Goal: Task Accomplishment & Management: Complete application form

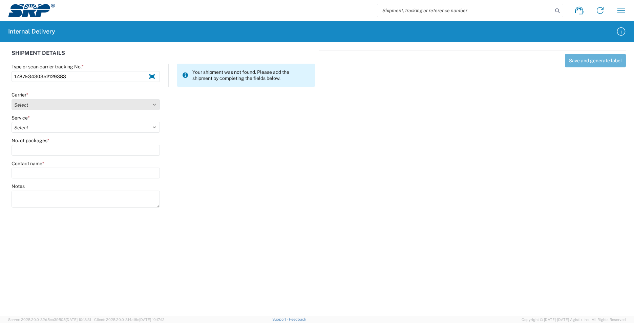
type input "1Z87E3430352129383"
click at [150, 105] on select "Select Amazon Logistics ATI Trucking BC Dimerco Logistics Empire Southwest FedE…" at bounding box center [86, 104] width 148 height 11
select select "12"
click at [12, 99] on select "Select Amazon Logistics ATI Trucking BC Dimerco Logistics Empire Southwest FedE…" at bounding box center [86, 104] width 148 height 11
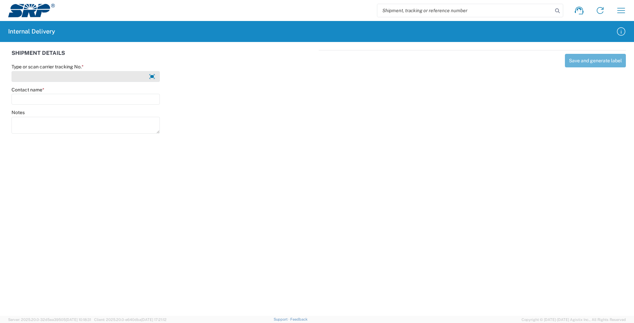
click at [119, 77] on input "Type or scan carrier tracking No. *" at bounding box center [86, 76] width 148 height 11
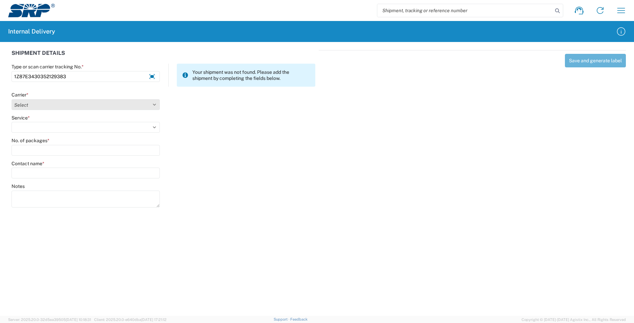
type input "1Z87E3430352129383"
click at [134, 103] on select "Select Amazon Logistics ATI Trucking BC Dimerco Logistics Empire Southwest FedE…" at bounding box center [86, 104] width 148 height 11
select select "12"
click at [12, 99] on select "Select Amazon Logistics ATI Trucking BC Dimerco Logistics Empire Southwest FedE…" at bounding box center [86, 104] width 148 height 11
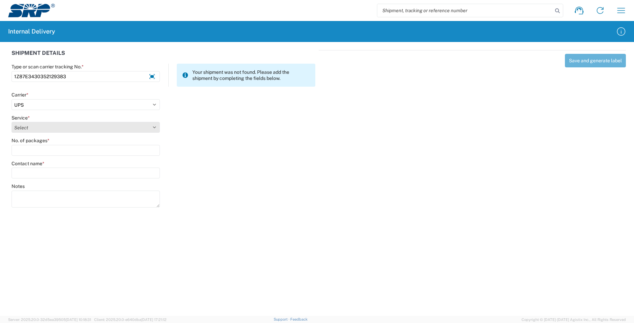
click at [130, 129] on select "Select 2nd Day Air 2nd Day Air A.M. 3 Day Select Basic BOUND PRINTED MATTER, UP…" at bounding box center [86, 127] width 148 height 11
select select "43"
click at [12, 122] on select "Select 2nd Day Air 2nd Day Air A.M. 3 Day Select Basic BOUND PRINTED MATTER, UP…" at bounding box center [86, 127] width 148 height 11
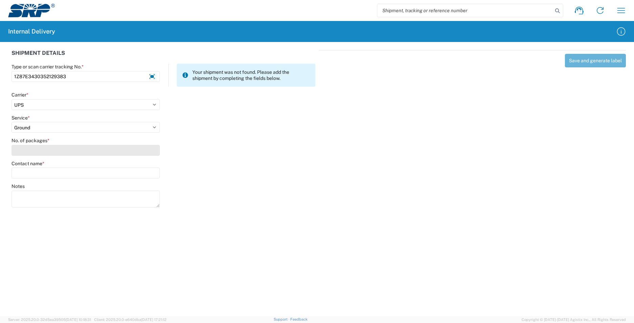
click at [119, 149] on input "No. of packages *" at bounding box center [86, 150] width 148 height 11
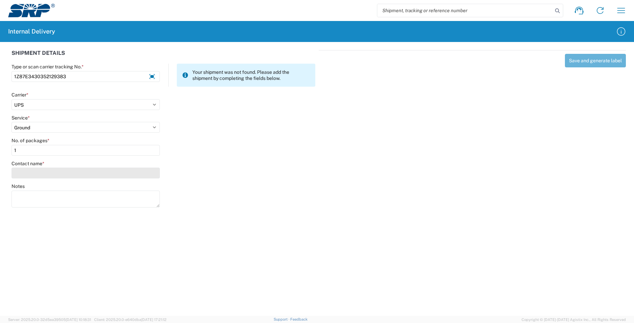
type input "1"
click at [121, 172] on input "Contact name *" at bounding box center [86, 173] width 148 height 11
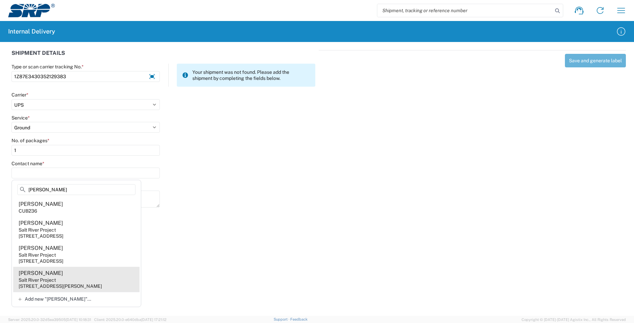
type input "mchenry"
click at [107, 279] on agx-address-suggestion-item "Bryanna Mchenry Salt River Project 3160 S Alma School Rd, SSW301, Mesa, AZ, 852…" at bounding box center [76, 279] width 126 height 25
type input "Bryanna Mchenry"
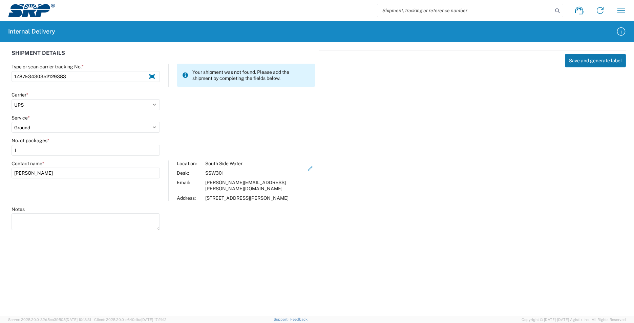
click at [586, 60] on button "Save and generate label" at bounding box center [595, 61] width 61 height 14
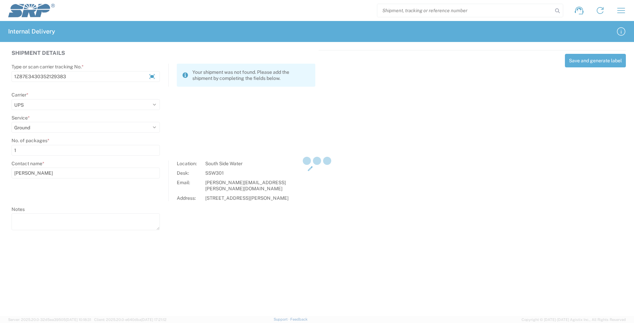
select select
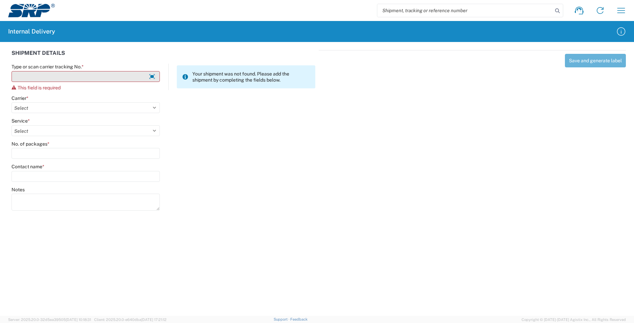
click at [114, 79] on input "Type or scan carrier tracking No. *" at bounding box center [86, 76] width 148 height 11
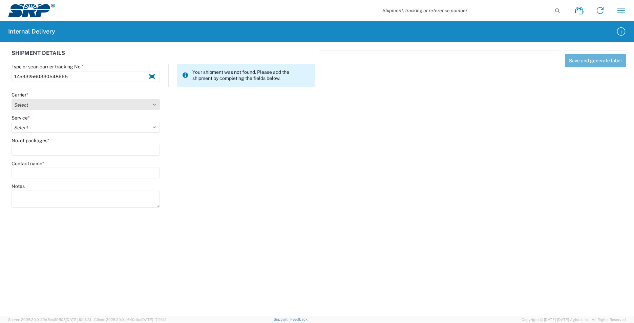
type input "1Z5932560330548665"
click at [93, 108] on select "Select Amazon Logistics ATI Trucking BC Dimerco Logistics Empire Southwest FedE…" at bounding box center [86, 104] width 148 height 11
select select "12"
click at [12, 99] on select "Select Amazon Logistics ATI Trucking BC Dimerco Logistics Empire Southwest FedE…" at bounding box center [86, 104] width 148 height 11
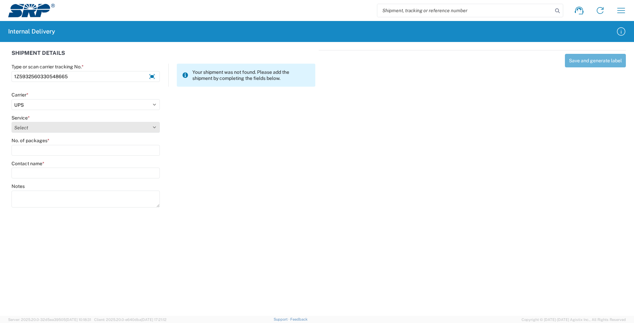
click at [75, 129] on select "Select 2nd Day Air 2nd Day Air A.M. 3 Day Select Basic BOUND PRINTED MATTER, UP…" at bounding box center [86, 127] width 148 height 11
select select "43"
click at [12, 122] on select "Select 2nd Day Air 2nd Day Air A.M. 3 Day Select Basic BOUND PRINTED MATTER, UP…" at bounding box center [86, 127] width 148 height 11
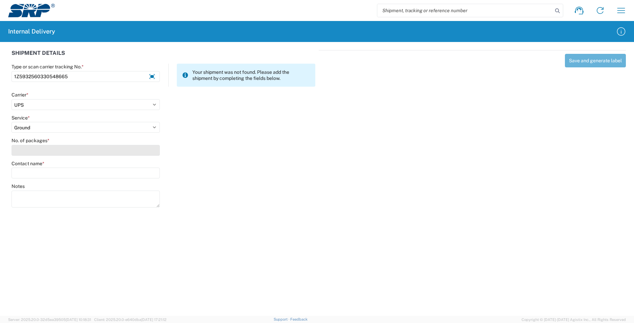
click at [79, 150] on input "No. of packages *" at bounding box center [86, 150] width 148 height 11
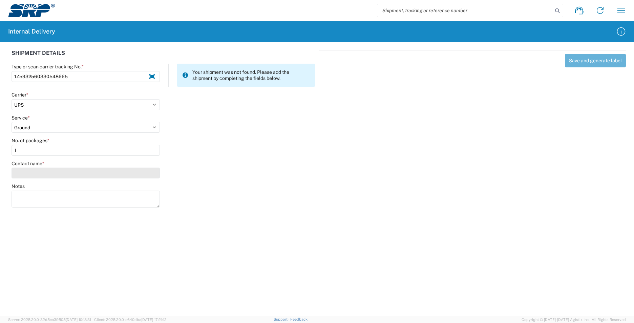
type input "1"
click at [75, 170] on input "Contact name *" at bounding box center [86, 173] width 148 height 11
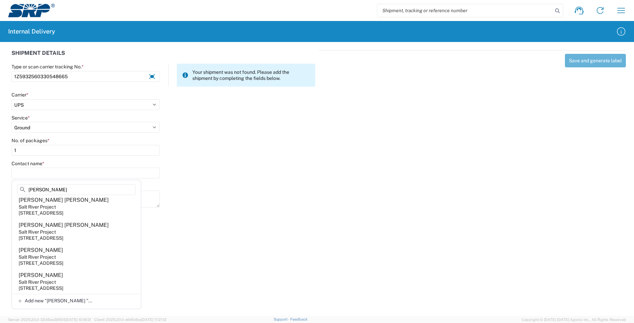
scroll to position [1151, 0]
type input "g"
type input "j"
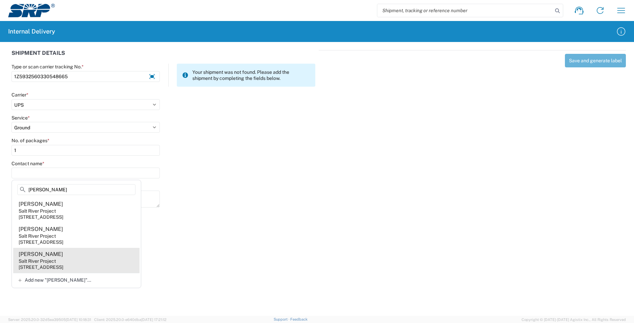
type input "Jason G"
click at [63, 266] on div "7050 E University Dr, EVS106, Mesa, AZ, 85207, US" at bounding box center [41, 267] width 45 height 6
type input "Jason Garcia"
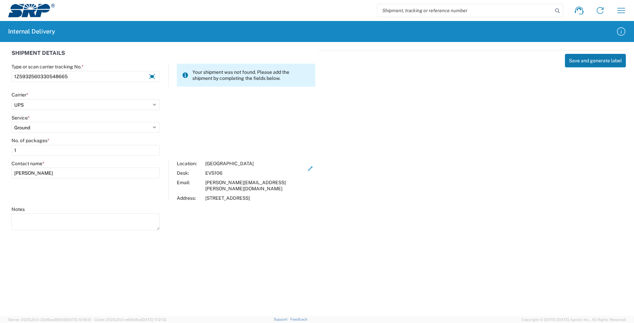
click at [587, 61] on button "Save and generate label" at bounding box center [595, 61] width 61 height 14
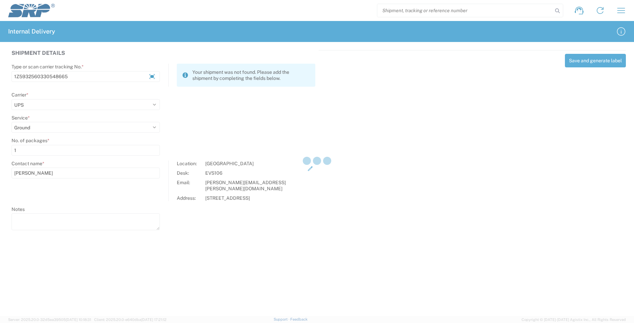
select select
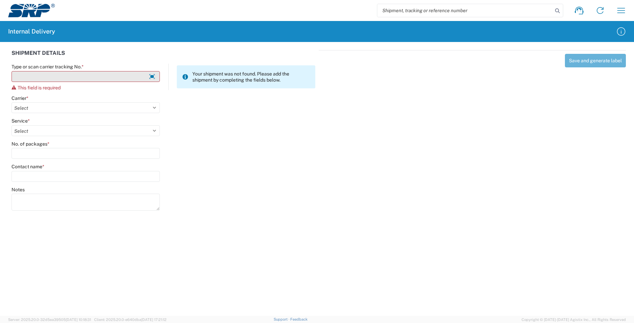
click at [112, 75] on input "Type or scan carrier tracking No. *" at bounding box center [86, 76] width 148 height 11
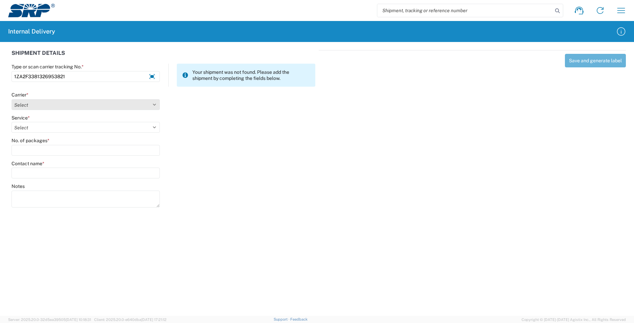
type input "1ZA2F3381326953821"
click at [96, 105] on select "Select Amazon Logistics ATI Trucking BC Dimerco Logistics Empire Southwest FedE…" at bounding box center [86, 104] width 148 height 11
select select "12"
click at [12, 99] on select "Select Amazon Logistics ATI Trucking BC Dimerco Logistics Empire Southwest FedE…" at bounding box center [86, 104] width 148 height 11
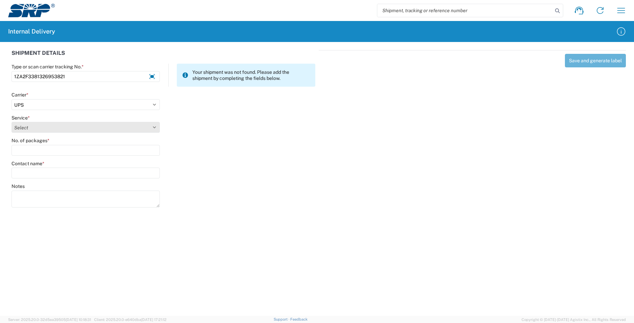
click at [86, 126] on select "Select 2nd Day Air 2nd Day Air A.M. 3 Day Select Basic BOUND PRINTED MATTER, UP…" at bounding box center [86, 127] width 148 height 11
select select "42"
click at [12, 122] on select "Select 2nd Day Air 2nd Day Air A.M. 3 Day Select Basic BOUND PRINTED MATTER, UP…" at bounding box center [86, 127] width 148 height 11
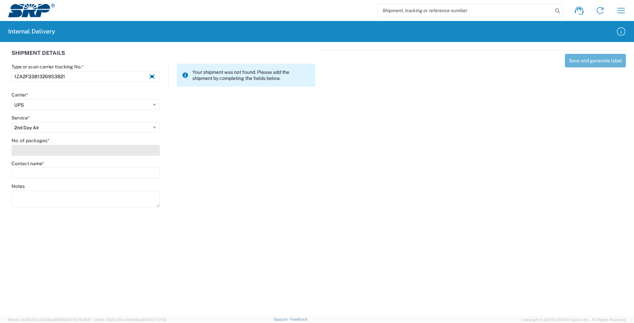
click at [86, 153] on input "No. of packages *" at bounding box center [86, 150] width 148 height 11
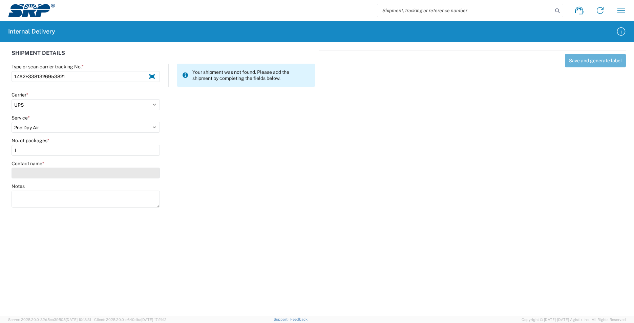
type input "1"
click at [91, 171] on input "Contact name *" at bounding box center [86, 173] width 148 height 11
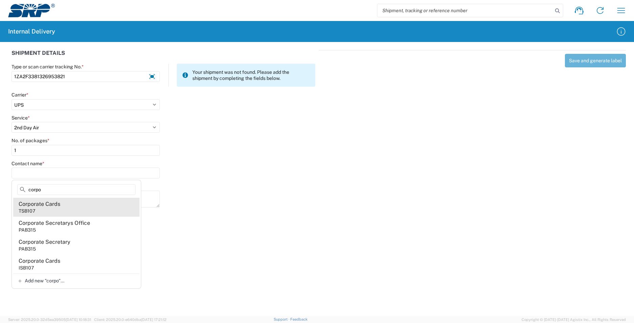
type input "corpo"
click at [70, 209] on agx-address-suggestion-item "Corporate Cards TSB107" at bounding box center [76, 207] width 126 height 19
type input "Corporate Cards"
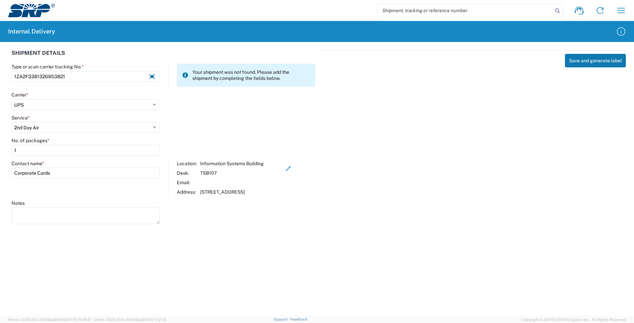
click at [577, 61] on button "Save and generate label" at bounding box center [595, 61] width 61 height 14
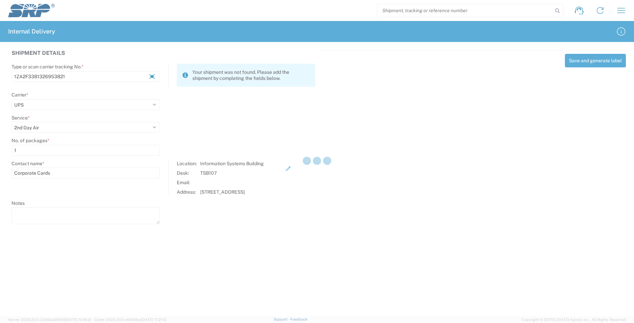
select select
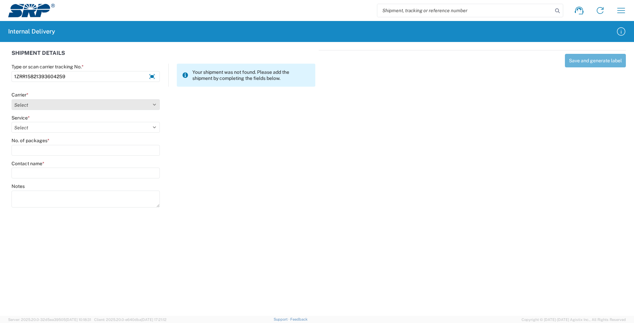
type input "1ZRR15821393604259"
click at [134, 106] on select "Select Amazon Logistics ATI Trucking BC Dimerco Logistics Empire Southwest FedE…" at bounding box center [86, 104] width 148 height 11
select select "12"
click at [12, 99] on select "Select Amazon Logistics ATI Trucking BC Dimerco Logistics Empire Southwest FedE…" at bounding box center [86, 104] width 148 height 11
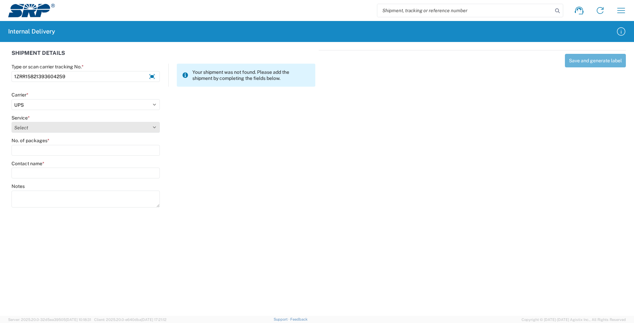
click at [104, 127] on select "Select 2nd Day Air 2nd Day Air A.M. 3 Day Select Basic BOUND PRINTED MATTER, UP…" at bounding box center [86, 127] width 148 height 11
select select "42"
click at [12, 122] on select "Select 2nd Day Air 2nd Day Air A.M. 3 Day Select Basic BOUND PRINTED MATTER, UP…" at bounding box center [86, 127] width 148 height 11
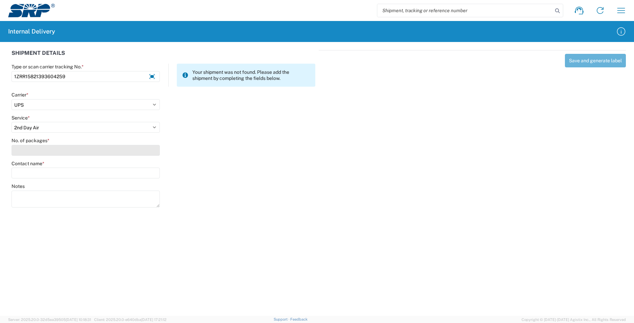
click at [60, 150] on input "No. of packages *" at bounding box center [86, 150] width 148 height 11
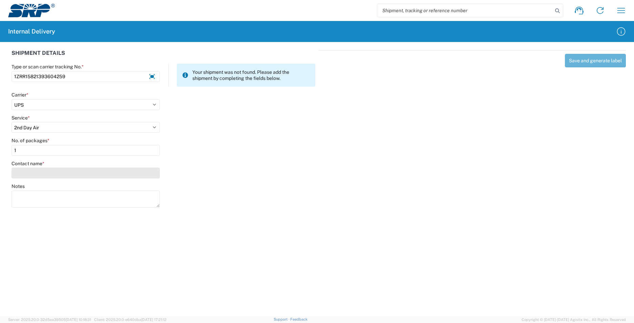
type input "1"
click at [69, 173] on input "Contact name *" at bounding box center [86, 173] width 148 height 11
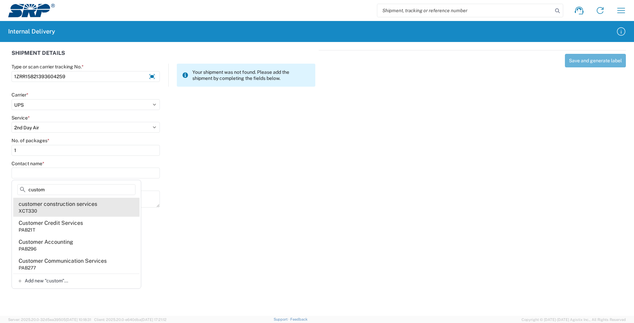
type input "custom"
click at [66, 209] on agx-address-suggestion-item "customer construction services XCT330" at bounding box center [76, 207] width 126 height 19
type input "customer construction services"
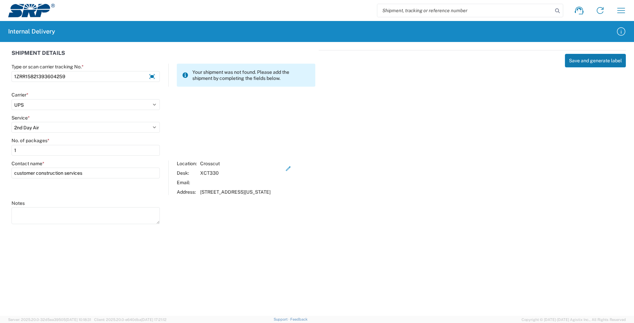
click at [576, 58] on button "Save and generate label" at bounding box center [595, 61] width 61 height 14
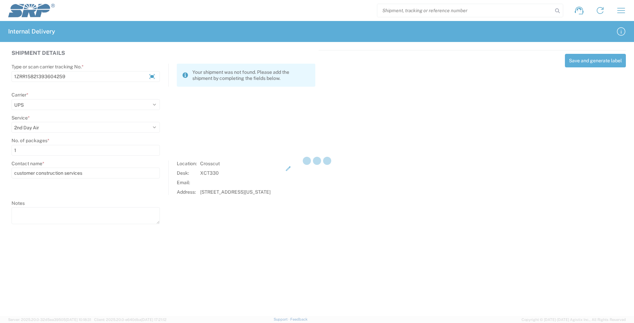
select select
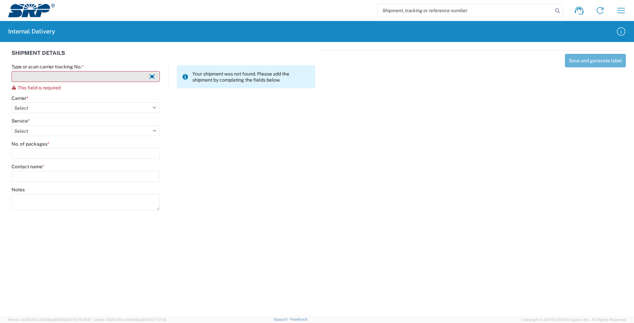
click at [58, 79] on input "Type or scan carrier tracking No. *" at bounding box center [86, 76] width 148 height 11
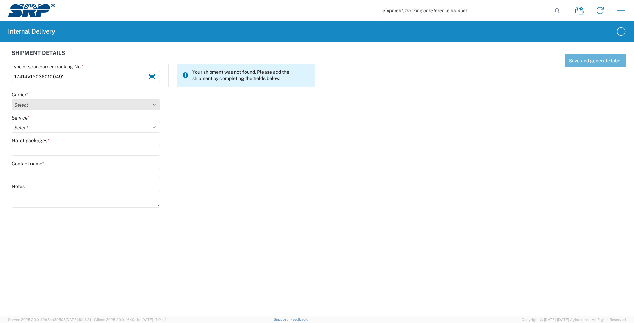
type input "1Z414V1Y0360100491"
click at [80, 102] on select "Select Amazon Logistics ATI Trucking BC Dimerco Logistics Empire Southwest FedE…" at bounding box center [86, 104] width 148 height 11
select select "12"
click at [12, 99] on select "Select Amazon Logistics ATI Trucking BC Dimerco Logistics Empire Southwest FedE…" at bounding box center [86, 104] width 148 height 11
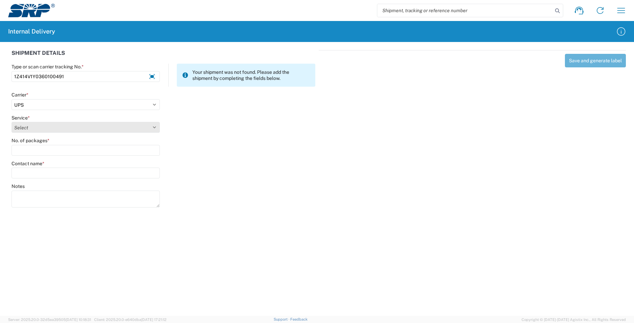
click at [83, 127] on select "Select 2nd Day Air 2nd Day Air A.M. 3 Day Select Basic BOUND PRINTED MATTER, UP…" at bounding box center [86, 127] width 148 height 11
select select "43"
click at [12, 122] on select "Select 2nd Day Air 2nd Day Air A.M. 3 Day Select Basic BOUND PRINTED MATTER, UP…" at bounding box center [86, 127] width 148 height 11
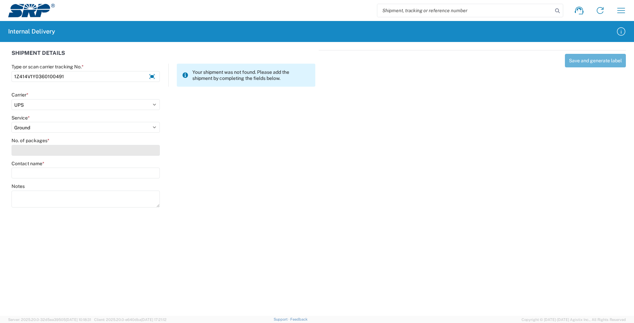
click at [79, 151] on input "No. of packages *" at bounding box center [86, 150] width 148 height 11
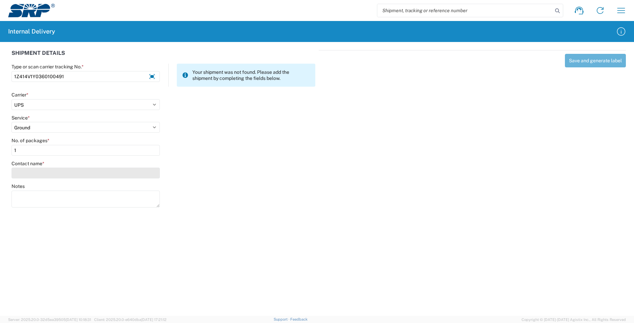
type input "1"
click at [84, 173] on input "Contact name *" at bounding box center [86, 173] width 148 height 11
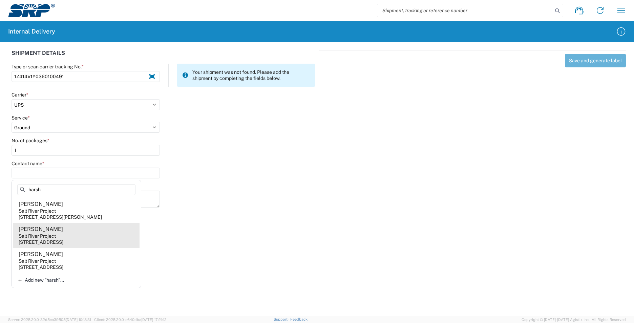
type input "harsh"
drag, startPoint x: 84, startPoint y: 238, endPoint x: 104, endPoint y: 221, distance: 26.2
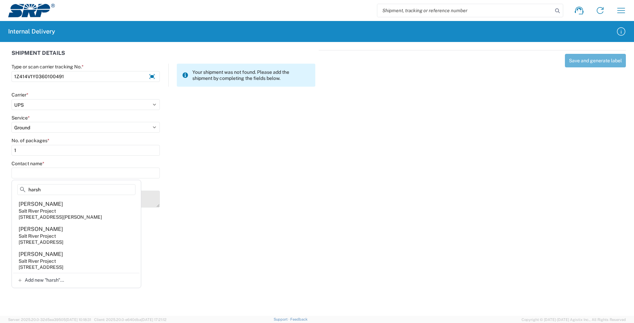
click at [84, 238] on agx-address-suggestion-item "Alicia Harsh Salt River Project 1500 N Mill Ave, PAB233, Tempe, AZ, 85281, US" at bounding box center [76, 235] width 126 height 25
type input "Alicia Harsh"
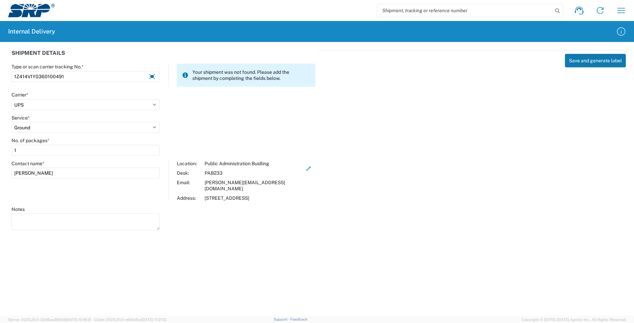
click at [598, 61] on button "Save and generate label" at bounding box center [595, 61] width 61 height 14
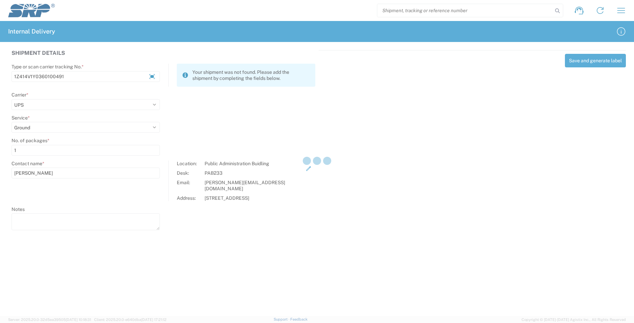
select select
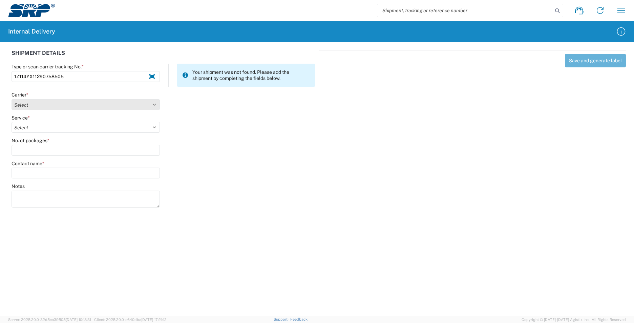
type input "1Z114YX11290758505"
click at [141, 104] on select "Select Amazon Logistics ATI Trucking BC Dimerco Logistics Empire Southwest FedE…" at bounding box center [86, 104] width 148 height 11
select select "12"
click at [12, 99] on select "Select Amazon Logistics ATI Trucking BC Dimerco Logistics Empire Southwest FedE…" at bounding box center [86, 104] width 148 height 11
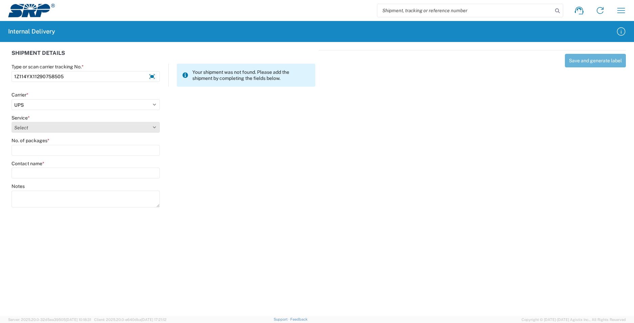
click at [112, 125] on select "Select 2nd Day Air 2nd Day Air A.M. 3 Day Select Basic BOUND PRINTED MATTER, UP…" at bounding box center [86, 127] width 148 height 11
select select "43"
click at [12, 122] on select "Select 2nd Day Air 2nd Day Air A.M. 3 Day Select Basic BOUND PRINTED MATTER, UP…" at bounding box center [86, 127] width 148 height 11
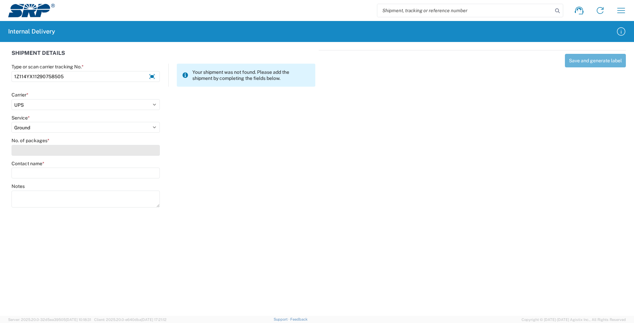
click at [108, 152] on input "No. of packages *" at bounding box center [86, 150] width 148 height 11
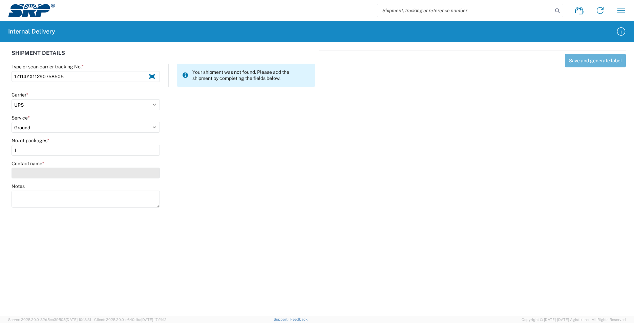
type input "1"
click at [114, 174] on input "Contact name *" at bounding box center [86, 173] width 148 height 11
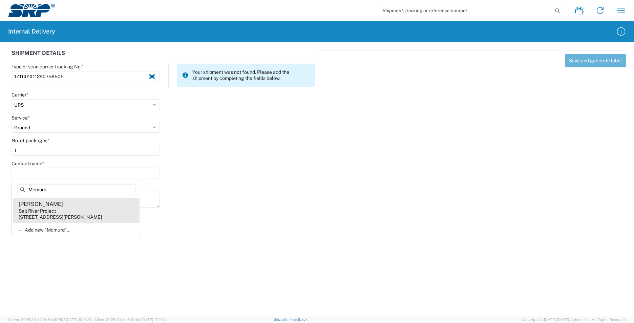
type input "Mcmurd"
click at [101, 207] on agx-address-suggestion-item "John Mcmurdy Salt River Project 221 N 79th Ave, WVS206, Tolleson, AZ, 85353, US" at bounding box center [76, 210] width 126 height 25
type input "John Mcmurdy"
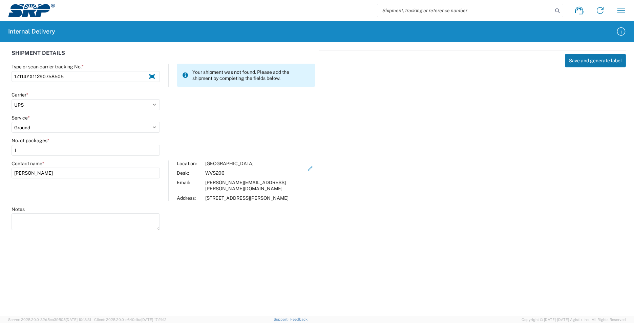
click at [587, 58] on button "Save and generate label" at bounding box center [595, 61] width 61 height 14
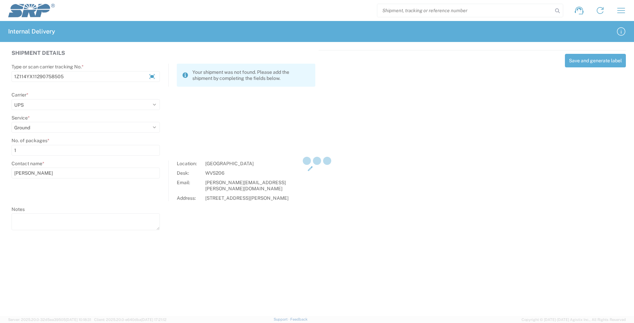
select select
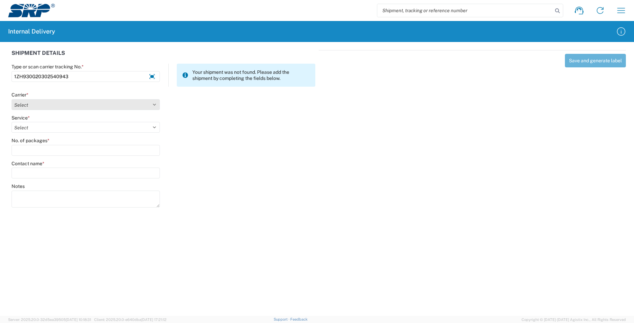
type input "1ZH930G20302540943"
click at [96, 108] on select "Select Amazon Logistics ATI Trucking BC Dimerco Logistics Empire Southwest FedE…" at bounding box center [86, 104] width 148 height 11
select select "12"
click at [12, 99] on select "Select Amazon Logistics ATI Trucking BC Dimerco Logistics Empire Southwest FedE…" at bounding box center [86, 104] width 148 height 11
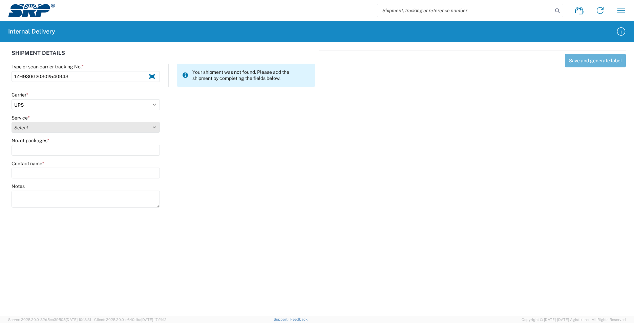
click at [101, 127] on select "Select 2nd Day Air 2nd Day Air A.M. 3 Day Select Basic BOUND PRINTED MATTER, UP…" at bounding box center [86, 127] width 148 height 11
select select "43"
click at [12, 122] on select "Select 2nd Day Air 2nd Day Air A.M. 3 Day Select Basic BOUND PRINTED MATTER, UP…" at bounding box center [86, 127] width 148 height 11
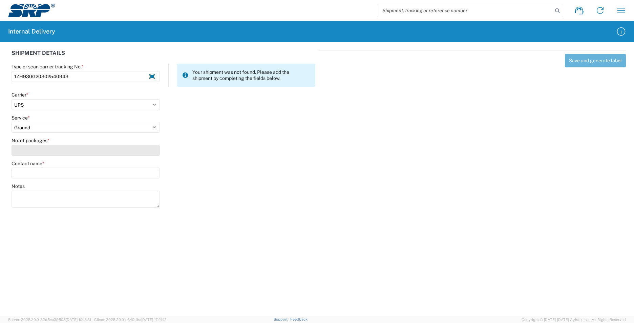
click at [103, 151] on input "No. of packages *" at bounding box center [86, 150] width 148 height 11
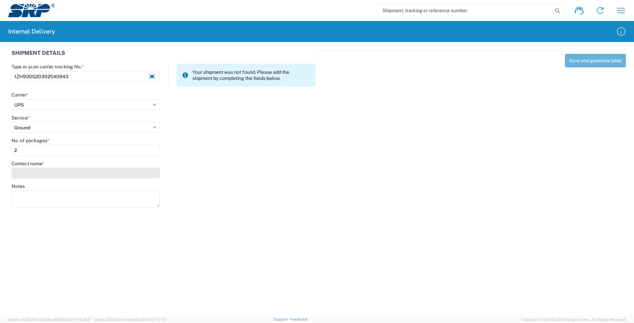
type input "2"
click at [104, 171] on input "Contact name *" at bounding box center [86, 173] width 148 height 11
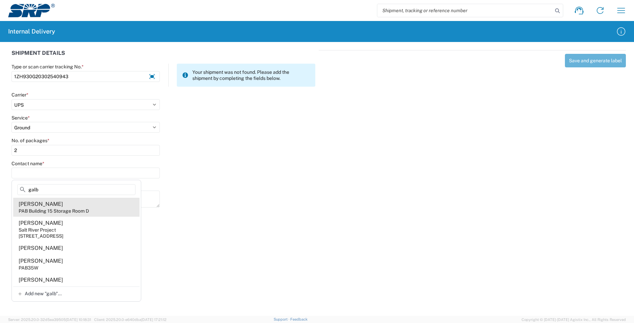
type input "galb"
click at [90, 207] on agx-address-suggestion-item "Tori Galbreath PAB Building 15 Storage Room D" at bounding box center [76, 207] width 126 height 19
type input "Tori Galbreath"
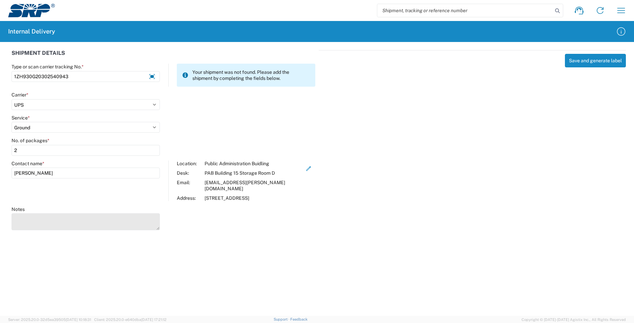
click at [127, 218] on textarea "Notes" at bounding box center [86, 221] width 148 height 17
type textarea "1ZH930G20317135130"
click at [575, 59] on button "Save and generate label" at bounding box center [595, 61] width 61 height 14
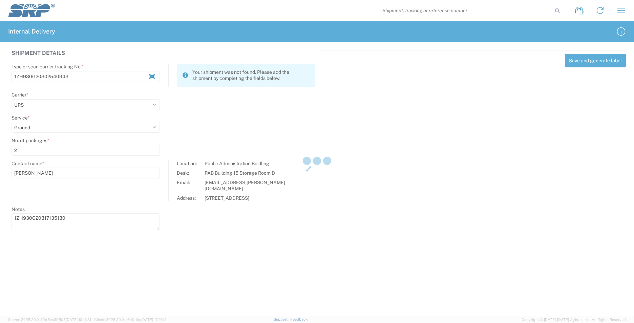
select select
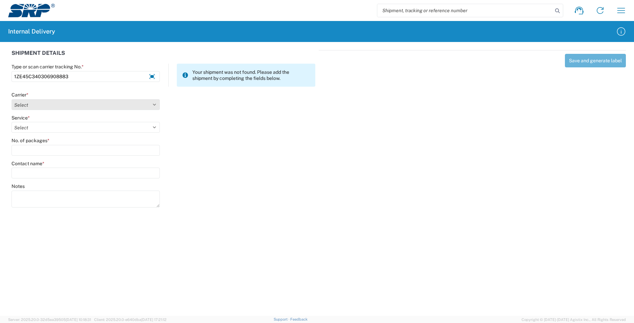
type input "1ZE45C340306908883"
click at [106, 106] on select "Select Amazon Logistics ATI Trucking BC Dimerco Logistics Empire Southwest FedE…" at bounding box center [86, 104] width 148 height 11
select select "12"
click at [12, 99] on select "Select Amazon Logistics ATI Trucking BC Dimerco Logistics Empire Southwest FedE…" at bounding box center [86, 104] width 148 height 11
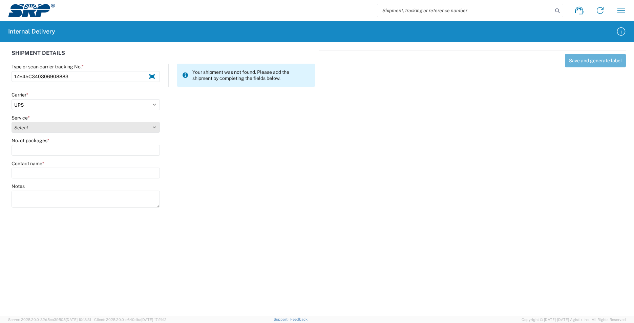
click at [94, 128] on select "Select 2nd Day Air 2nd Day Air A.M. 3 Day Select Basic BOUND PRINTED MATTER, UP…" at bounding box center [86, 127] width 148 height 11
select select "43"
click at [12, 122] on select "Select 2nd Day Air 2nd Day Air A.M. 3 Day Select Basic BOUND PRINTED MATTER, UP…" at bounding box center [86, 127] width 148 height 11
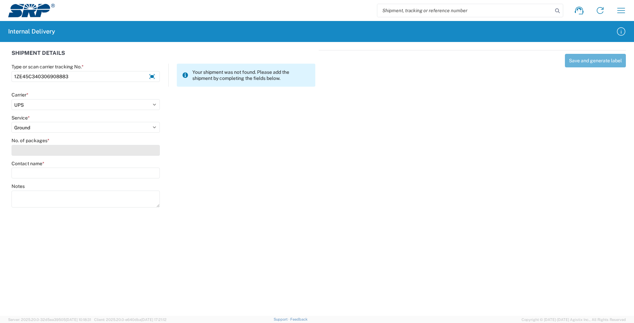
click at [103, 151] on input "No. of packages *" at bounding box center [86, 150] width 148 height 11
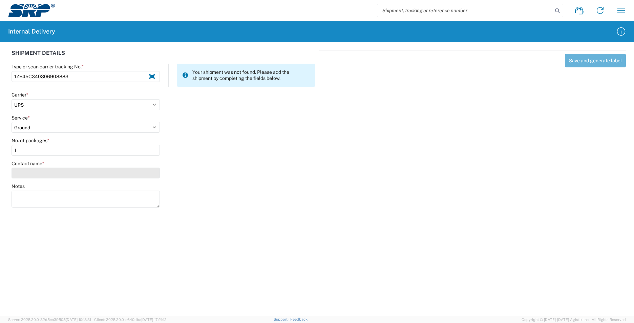
type input "1"
click at [106, 170] on input "Contact name *" at bounding box center [86, 173] width 148 height 11
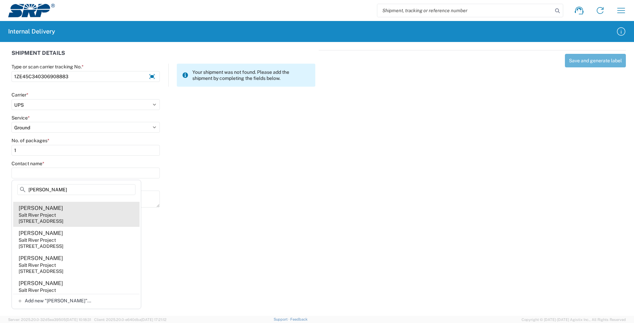
scroll to position [23, 0]
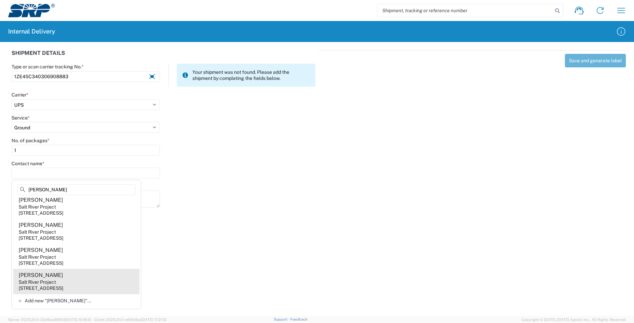
type input "koch"
click at [88, 277] on agx-address-suggestion-item "Brian Koch Salt River Project 1500 N Mill Ave, PAB238, Tempe, AZ, 85281, US" at bounding box center [76, 281] width 126 height 25
type input "Brian Koch"
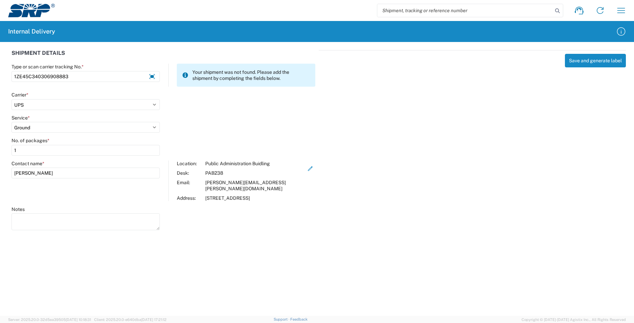
click at [596, 53] on div "Save and generate label" at bounding box center [472, 139] width 307 height 178
click at [596, 55] on button "Save and generate label" at bounding box center [595, 61] width 61 height 14
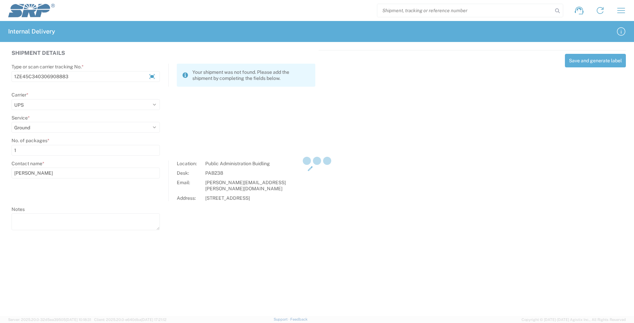
select select
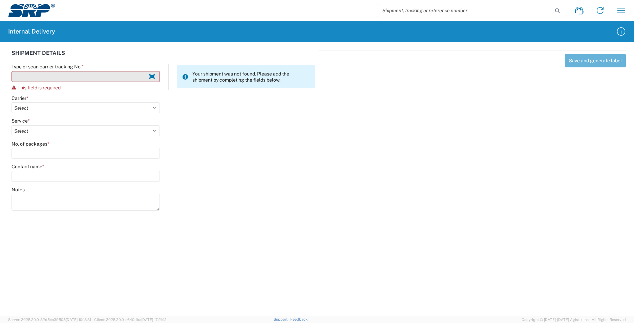
click at [128, 75] on input "Type or scan carrier tracking No. *" at bounding box center [86, 76] width 148 height 11
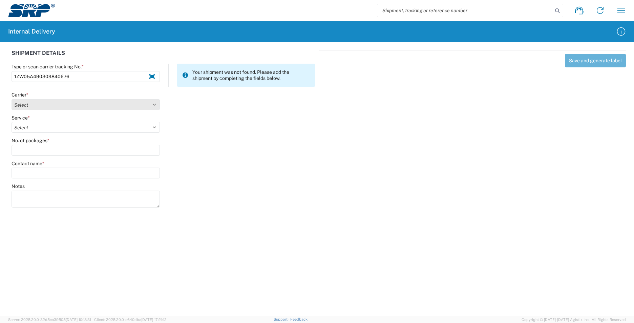
type input "1ZW05A490309840676"
click at [116, 109] on select "Select Amazon Logistics ATI Trucking BC Dimerco Logistics Empire Southwest FedE…" at bounding box center [86, 104] width 148 height 11
select select "12"
click at [12, 99] on select "Select Amazon Logistics ATI Trucking BC Dimerco Logistics Empire Southwest FedE…" at bounding box center [86, 104] width 148 height 11
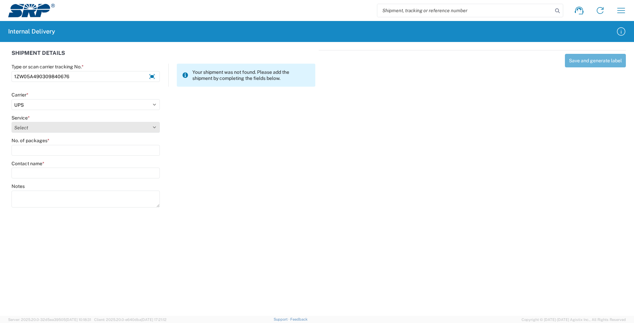
click at [92, 127] on select "Select 2nd Day Air 2nd Day Air A.M. 3 Day Select Basic BOUND PRINTED MATTER, UP…" at bounding box center [86, 127] width 148 height 11
select select "43"
click at [12, 122] on select "Select 2nd Day Air 2nd Day Air A.M. 3 Day Select Basic BOUND PRINTED MATTER, UP…" at bounding box center [86, 127] width 148 height 11
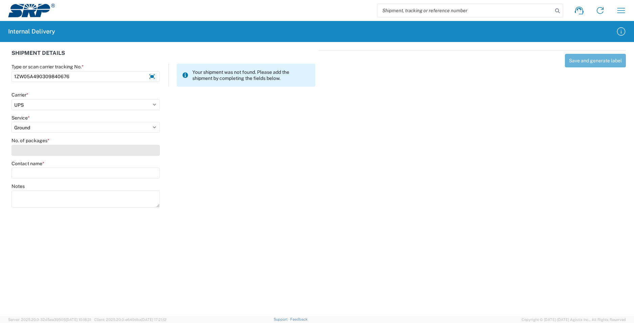
click at [90, 153] on input "No. of packages *" at bounding box center [86, 150] width 148 height 11
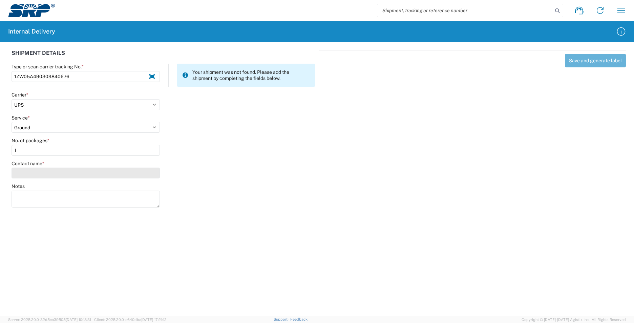
type input "1"
click at [91, 173] on input "Contact name *" at bounding box center [86, 173] width 148 height 11
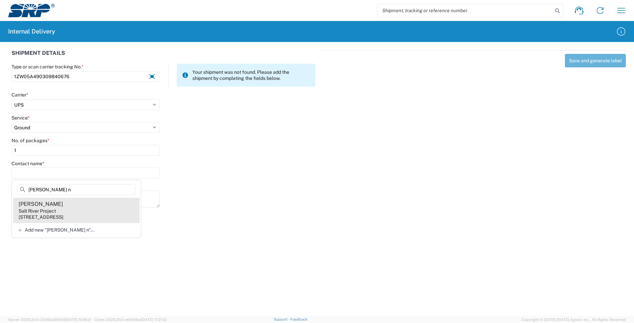
type input "beth n"
click at [95, 209] on agx-address-suggestion-item "Beth Navarro Salt River Project 1500 N Mill Ave, PAB24T, Tempe, AZ, 85281, US" at bounding box center [76, 210] width 126 height 25
type input "Beth Navarro"
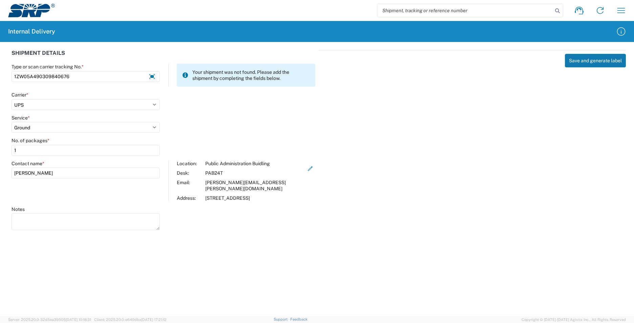
click at [590, 60] on button "Save and generate label" at bounding box center [595, 61] width 61 height 14
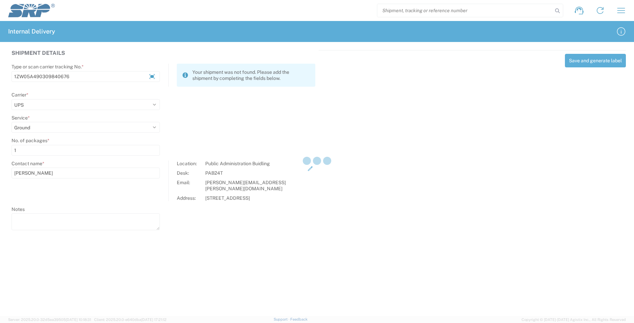
select select
